Goal: Check status: Check status

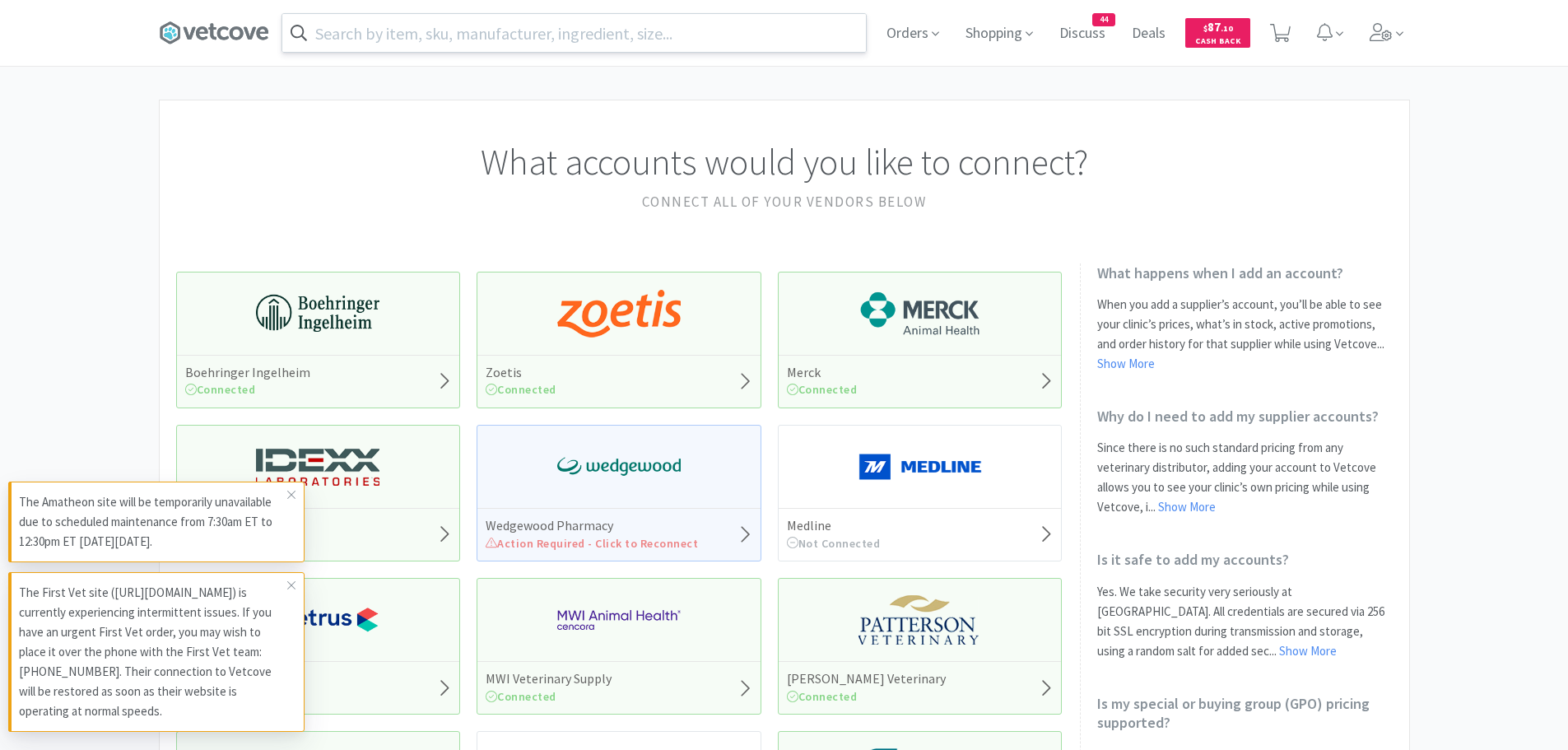
click at [588, 38] on input "text" at bounding box center [573, 33] width 584 height 38
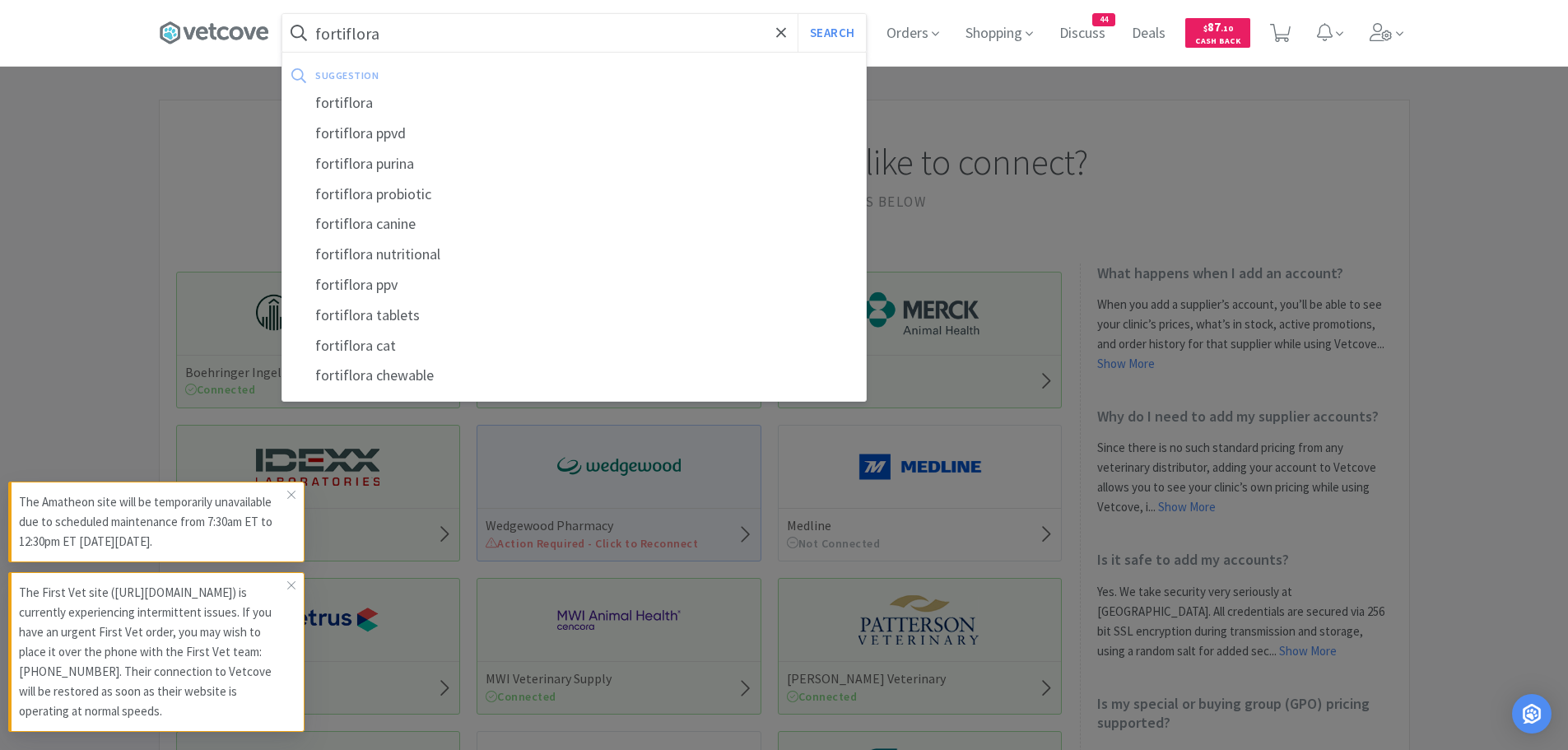
type input "fortiflora"
click at [797, 14] on button "Search" at bounding box center [831, 33] width 68 height 38
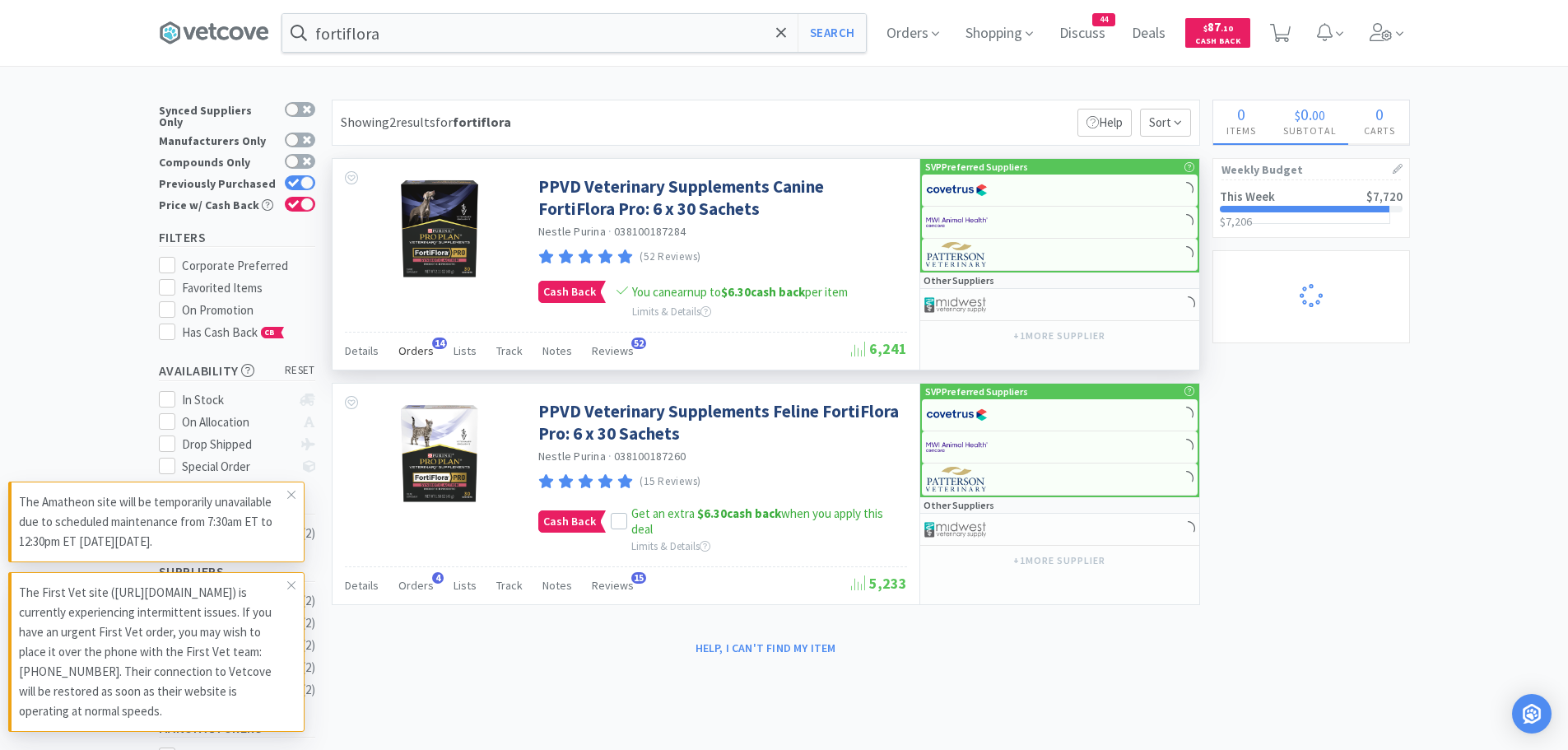
click at [416, 350] on span "Orders" at bounding box center [416, 351] width 35 height 15
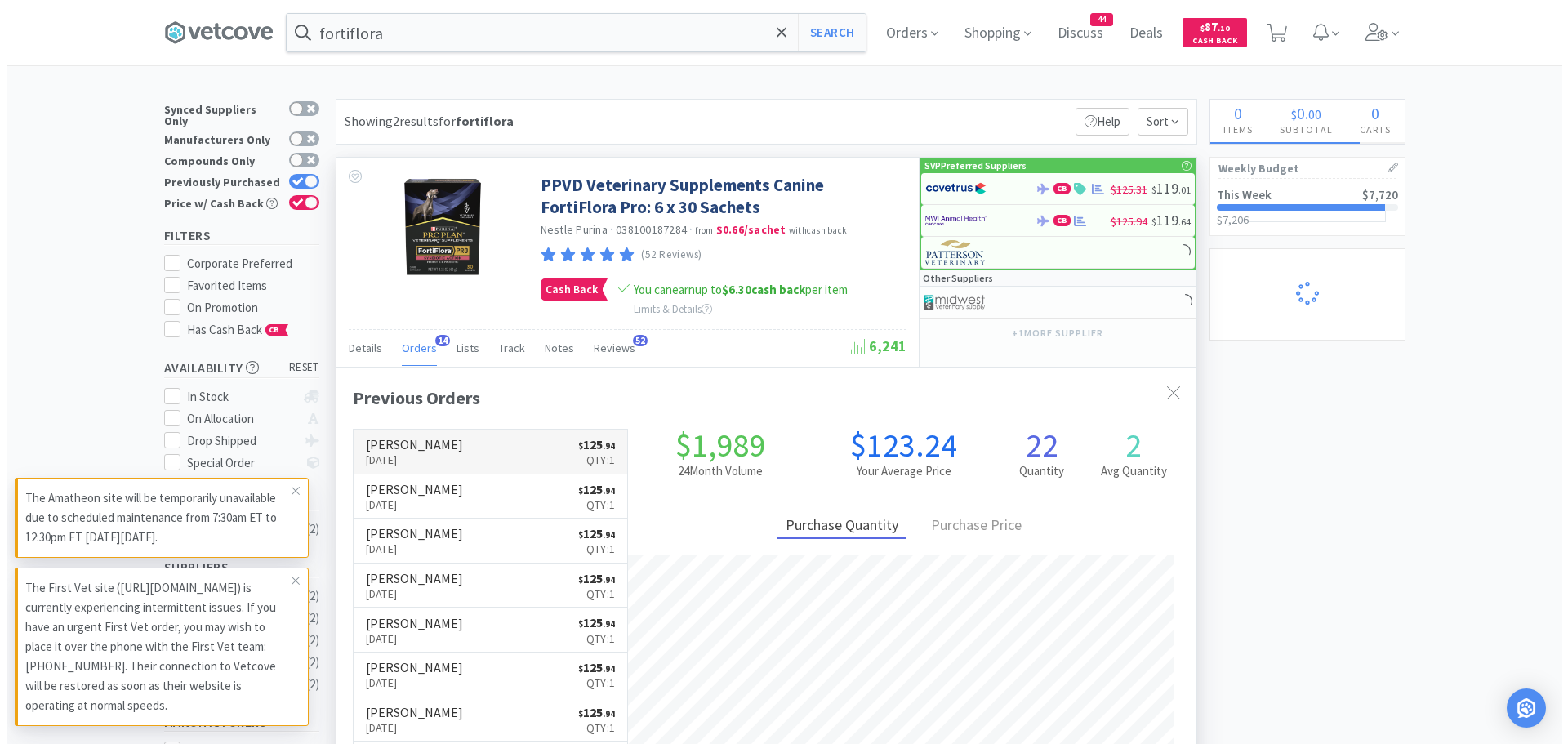
scroll to position [438, 860]
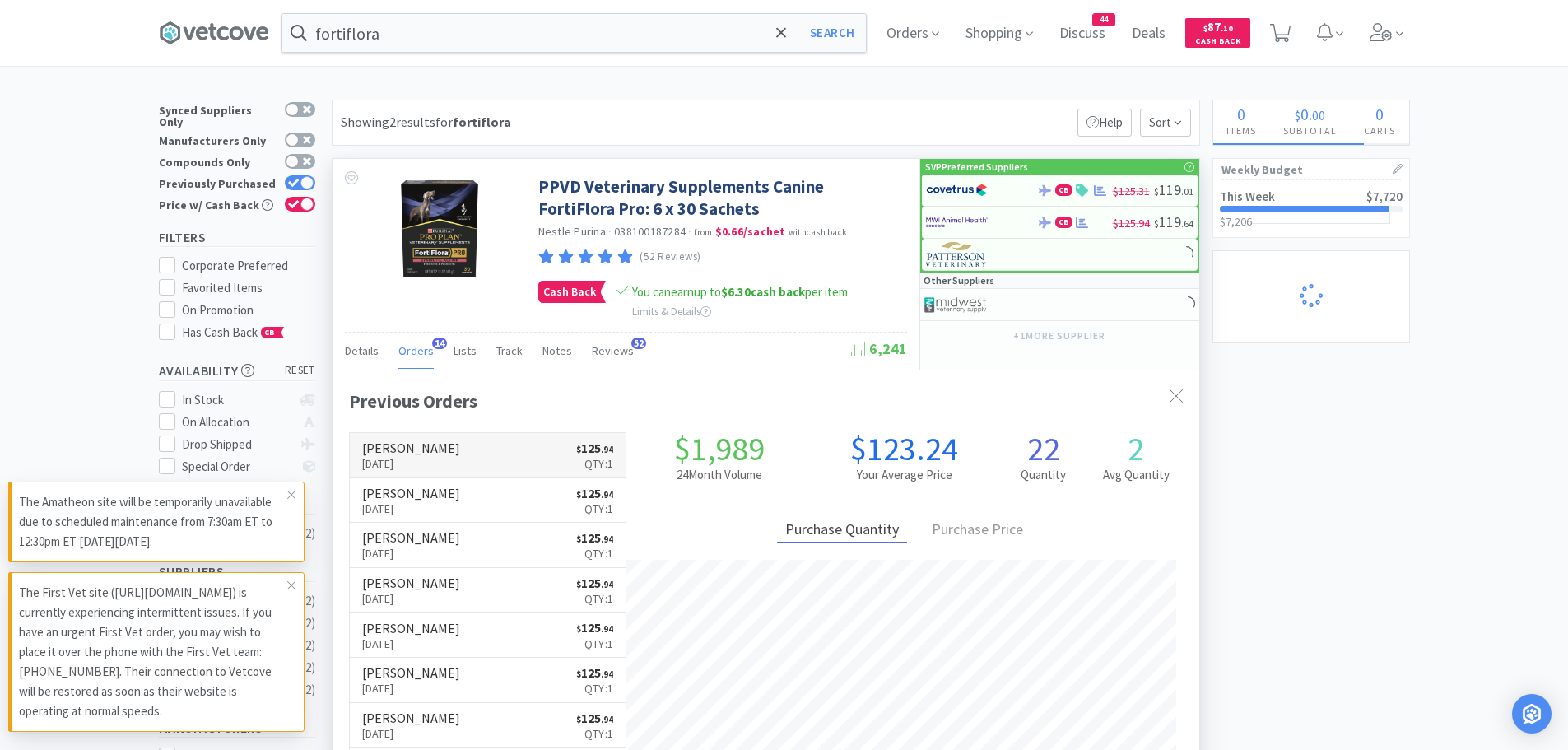
click at [499, 464] on link "[PERSON_NAME] [DATE] $ 125 . 94 Qty: 1" at bounding box center [487, 456] width 276 height 46
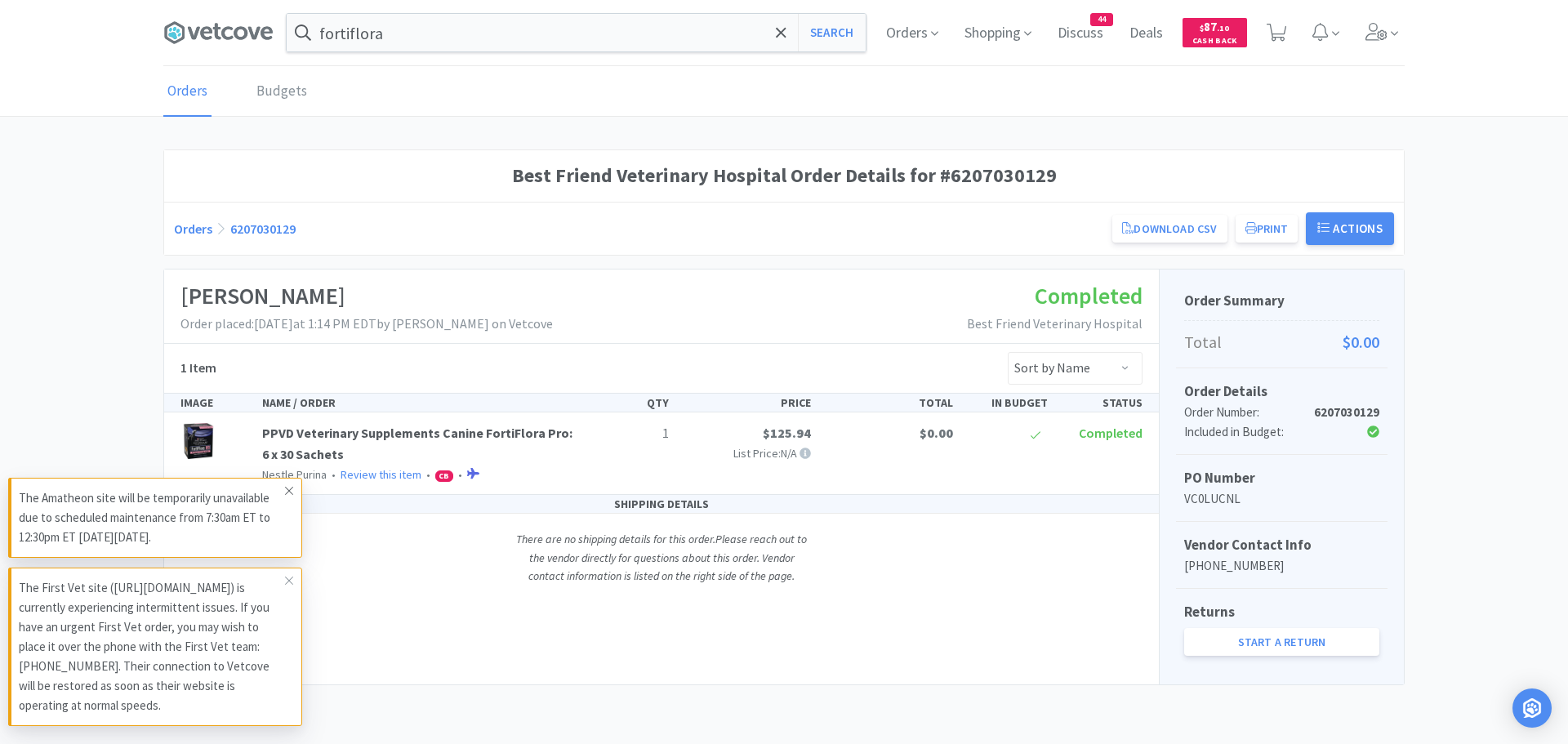
click at [287, 487] on icon at bounding box center [289, 491] width 8 height 8
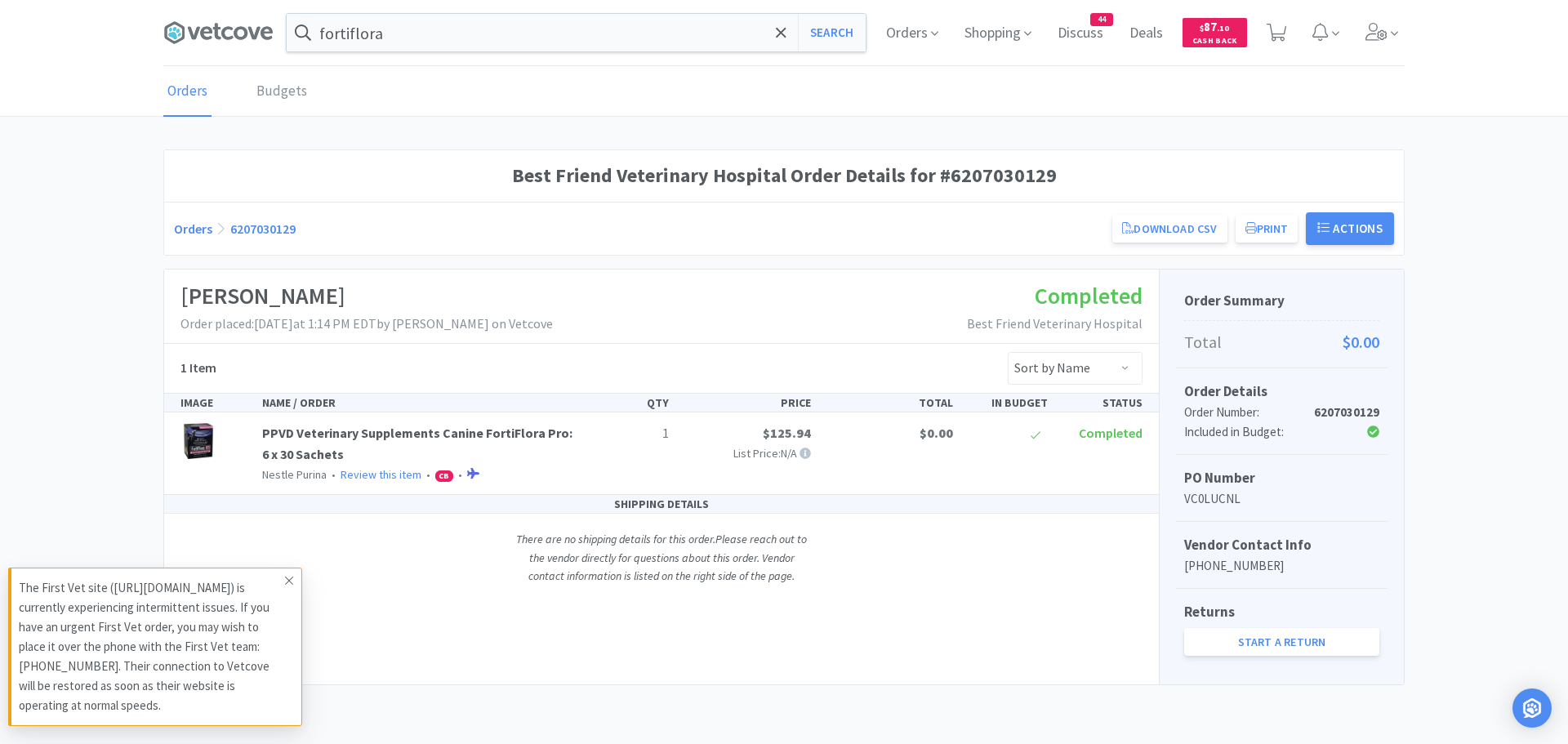
click at [288, 574] on icon at bounding box center [289, 580] width 9 height 13
